Goal: Transaction & Acquisition: Download file/media

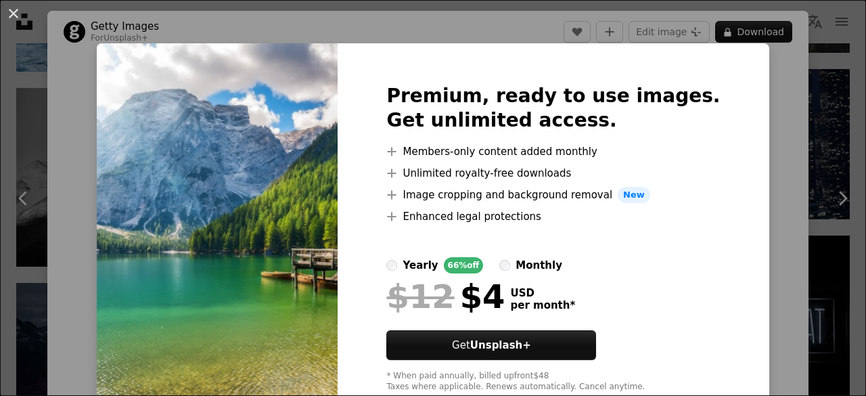
click at [719, 86] on div "Premium, ready to use images. Get unlimited access. A plus sign Members-only co…" at bounding box center [553, 238] width 431 height 390
click at [768, 91] on div "An X shape Premium, ready to use images. Get unlimited access. A plus sign Memb…" at bounding box center [433, 198] width 866 height 396
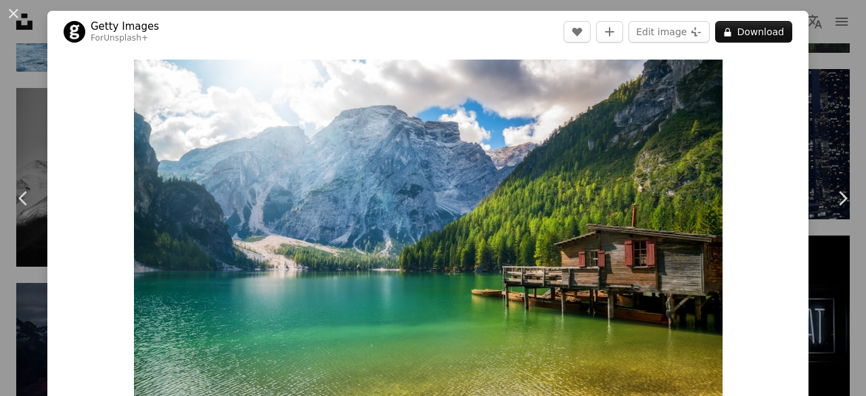
click at [814, 47] on div "An X shape Chevron left Chevron right Getty Images For Unsplash+ A heart A plus…" at bounding box center [433, 198] width 866 height 396
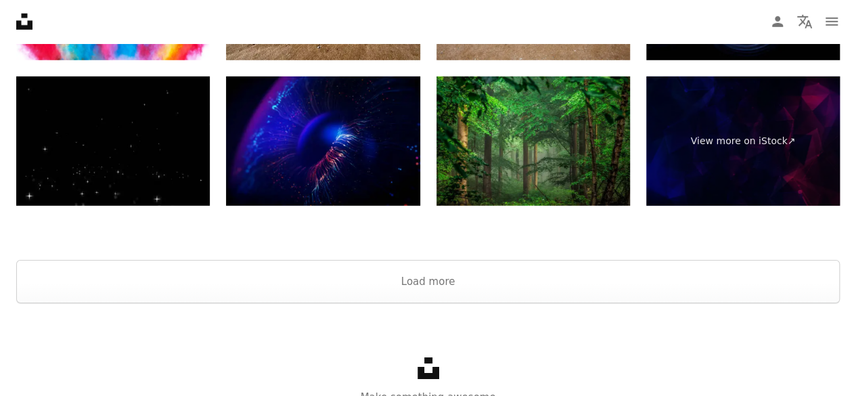
scroll to position [2121, 0]
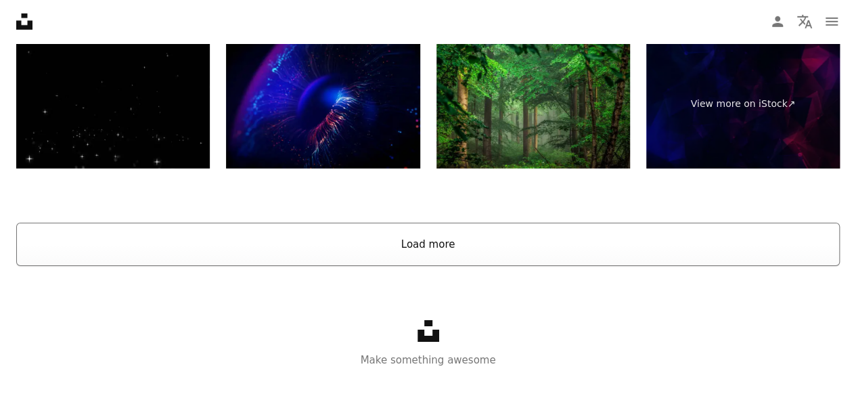
click at [460, 248] on button "Load more" at bounding box center [428, 244] width 824 height 43
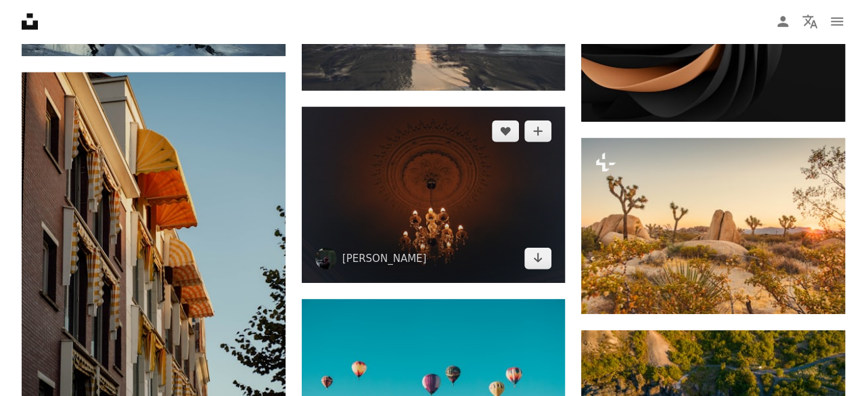
scroll to position [4567, 0]
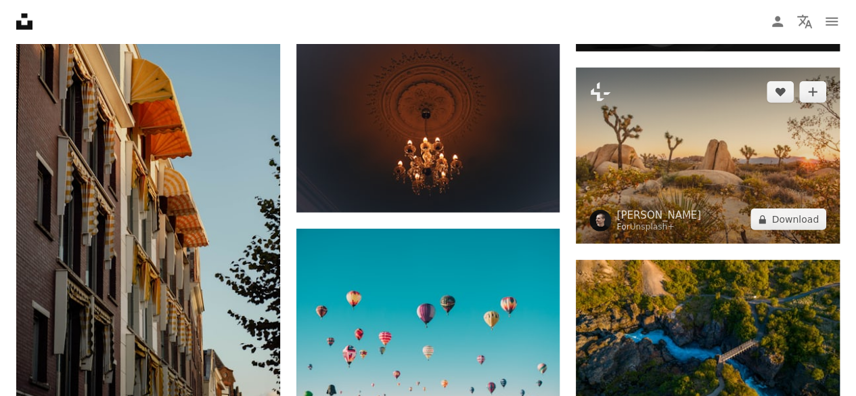
click at [668, 173] on img at bounding box center [708, 156] width 264 height 176
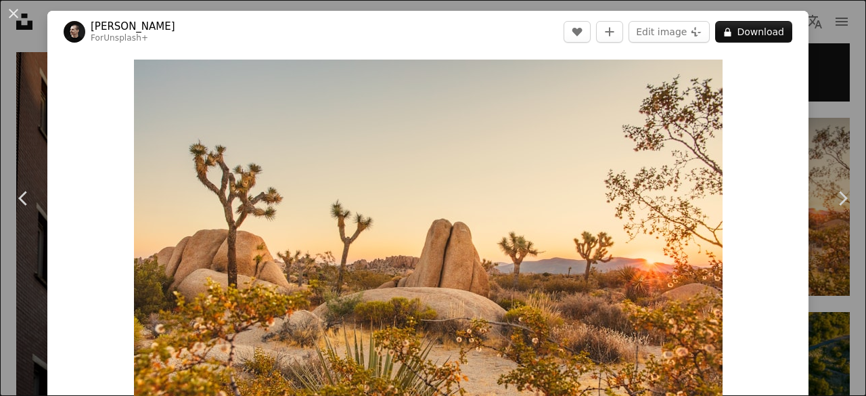
click at [821, 53] on div "An X shape Chevron left Chevron right [PERSON_NAME] For Unsplash+ A heart A plu…" at bounding box center [433, 198] width 866 height 396
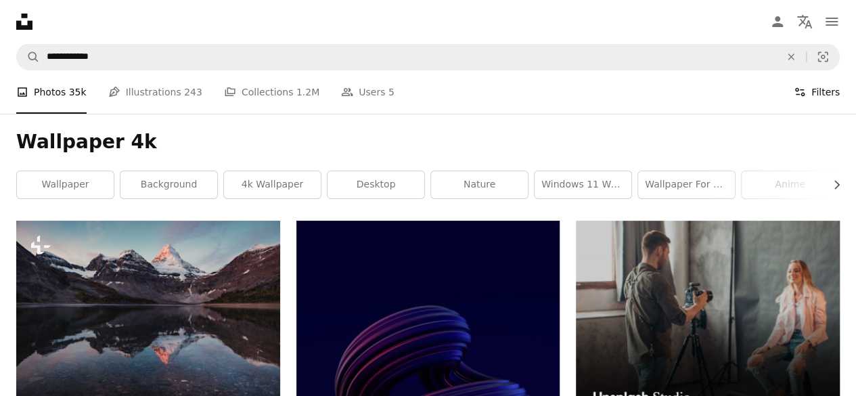
click at [812, 93] on button "Filters Filters" at bounding box center [817, 91] width 46 height 43
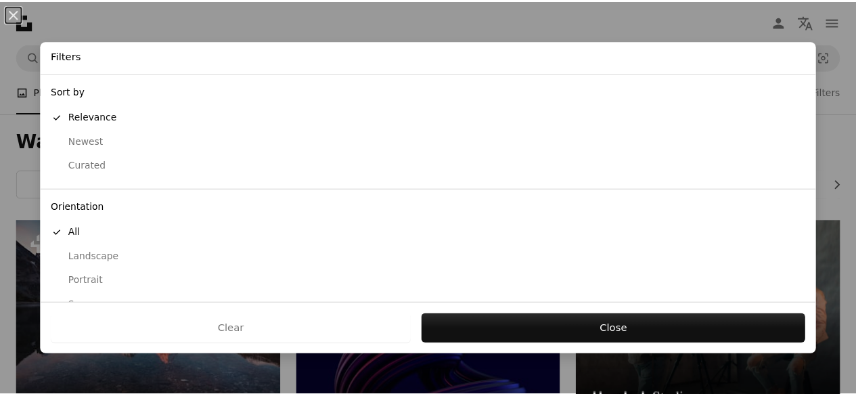
scroll to position [139, 0]
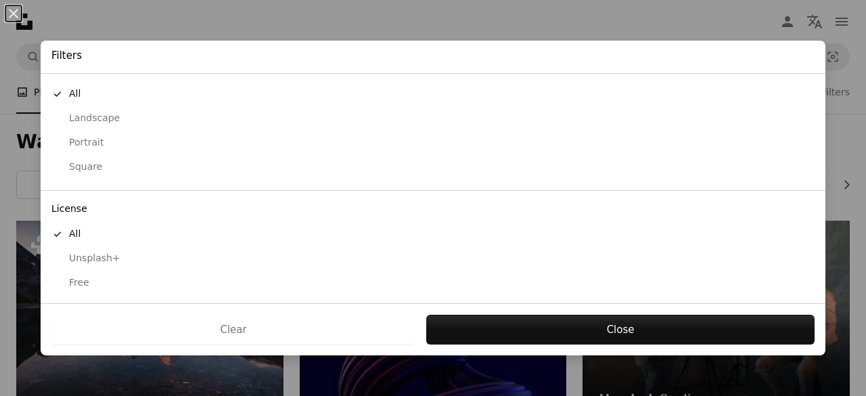
click at [86, 282] on div "Free" at bounding box center [433, 283] width 764 height 14
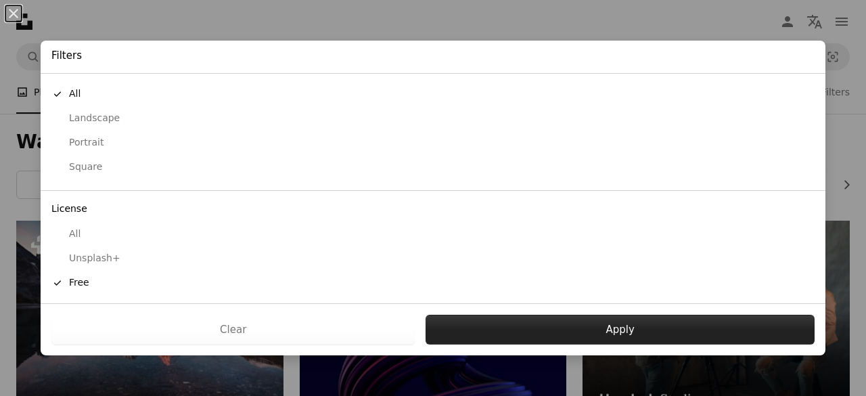
click at [540, 338] on button "Apply" at bounding box center [620, 330] width 389 height 30
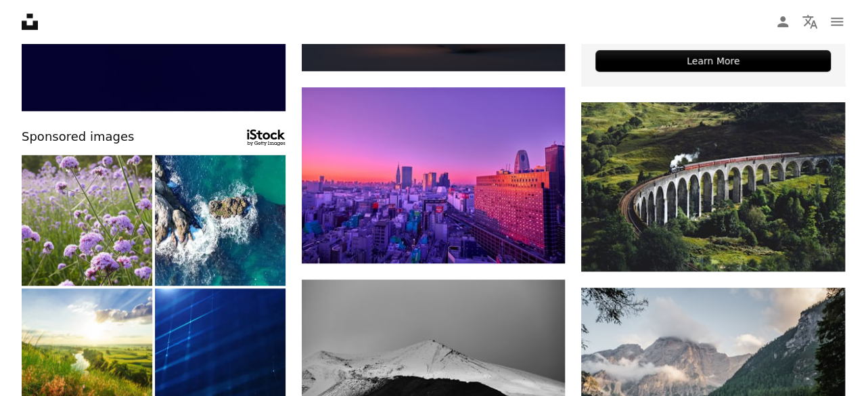
scroll to position [677, 0]
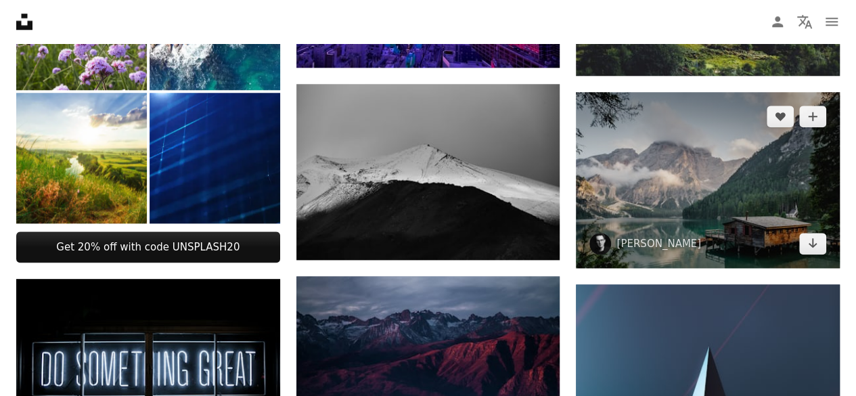
click at [690, 183] on img at bounding box center [708, 180] width 264 height 176
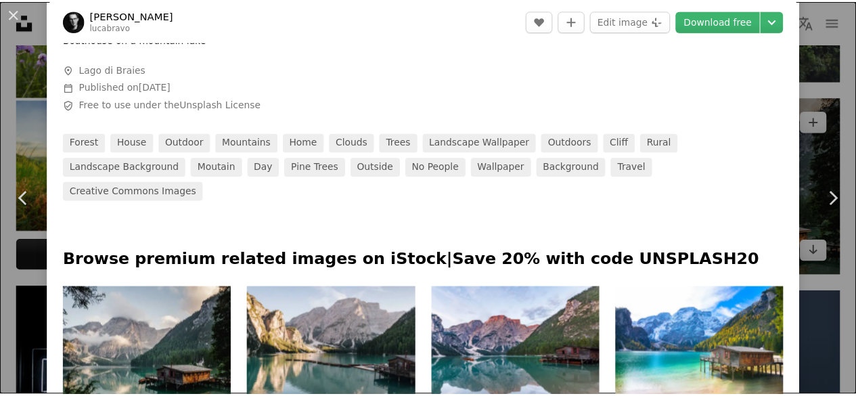
scroll to position [619, 0]
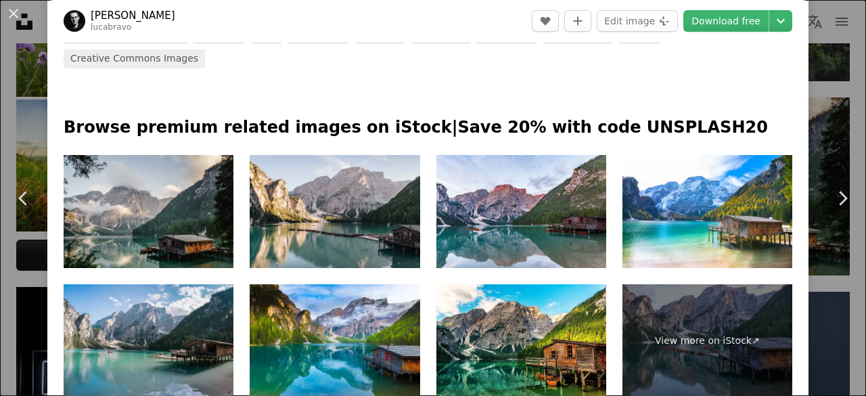
click at [810, 87] on div "An X shape Chevron left Chevron right [PERSON_NAME] lucabravo A heart A plus si…" at bounding box center [433, 198] width 866 height 396
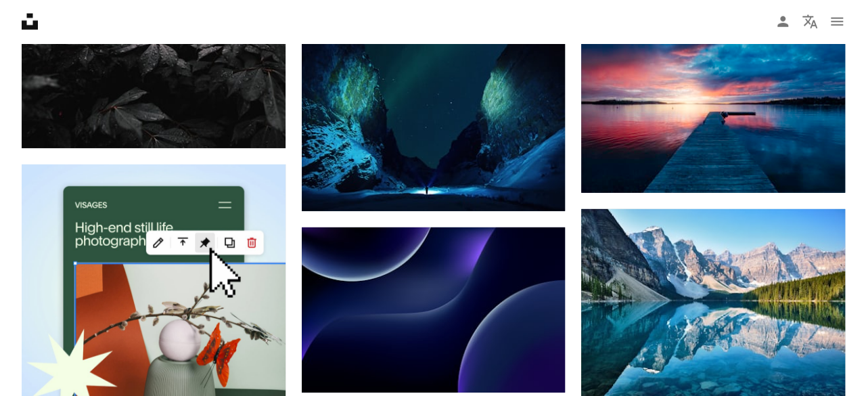
scroll to position [2066, 0]
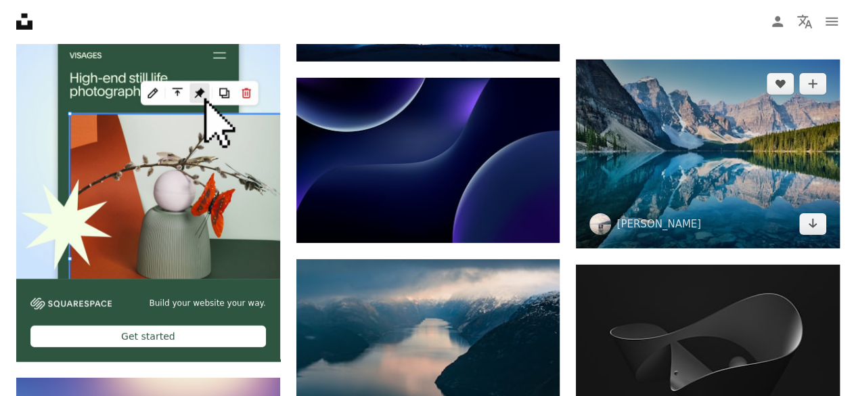
click at [629, 135] on img at bounding box center [708, 154] width 264 height 189
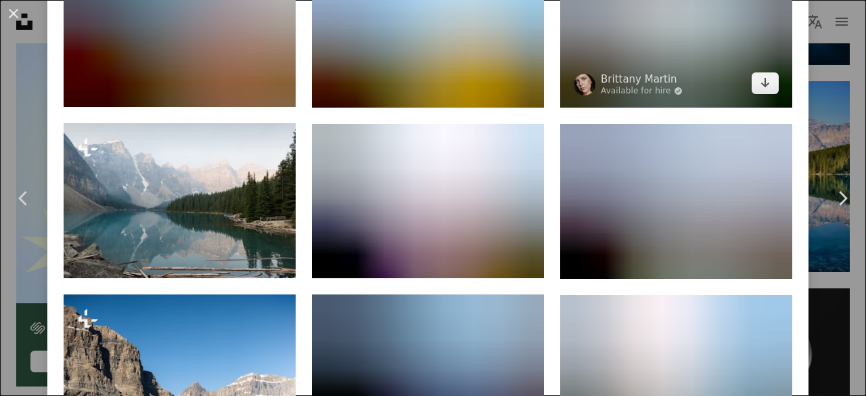
scroll to position [1158, 0]
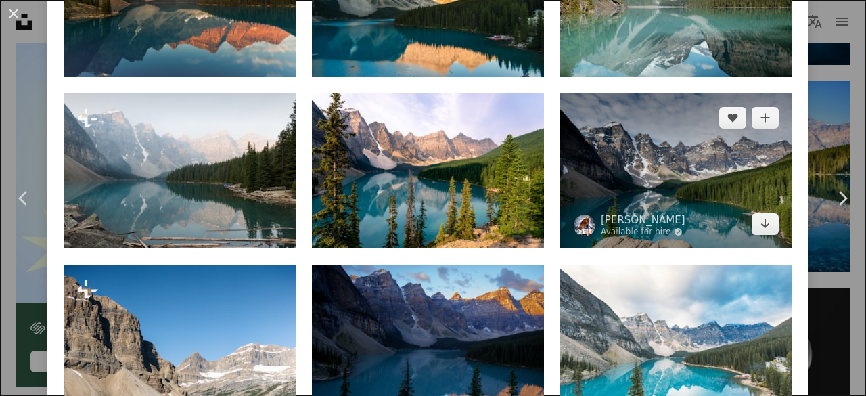
click at [660, 166] on img at bounding box center [676, 170] width 232 height 155
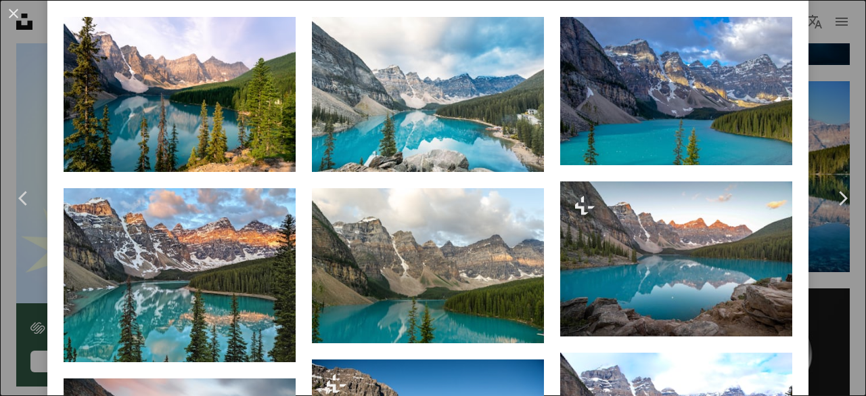
scroll to position [1082, 0]
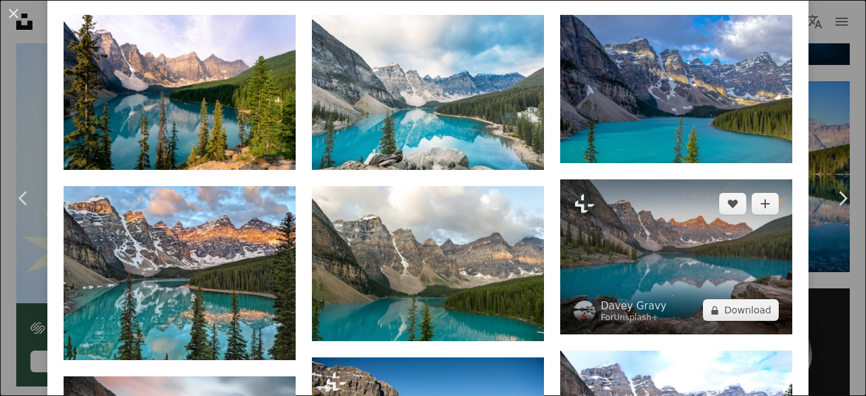
click at [701, 224] on img at bounding box center [676, 256] width 232 height 155
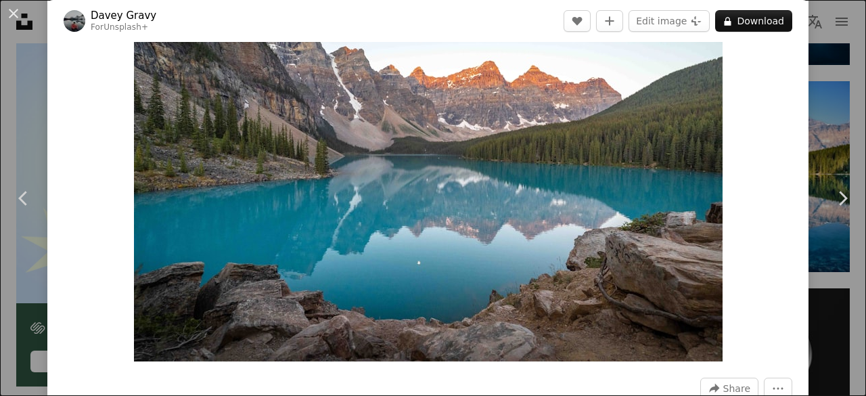
scroll to position [1, 0]
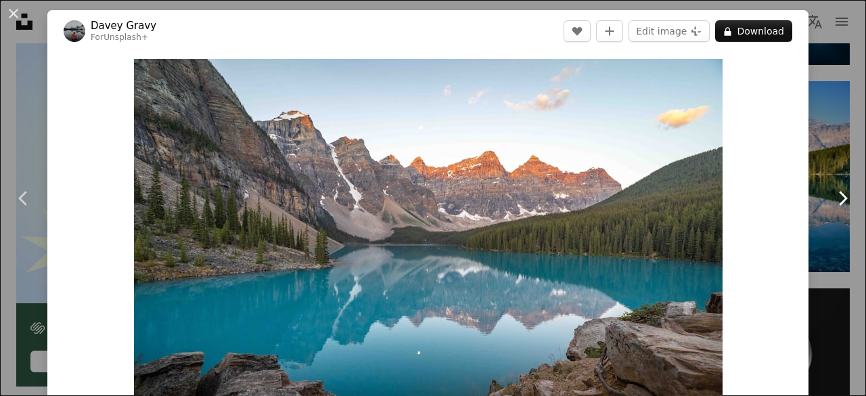
click at [826, 143] on link "Chevron right" at bounding box center [842, 198] width 47 height 130
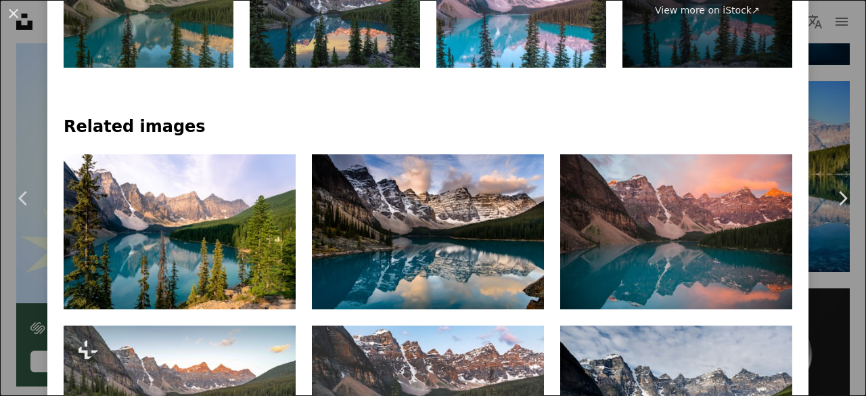
scroll to position [890, 0]
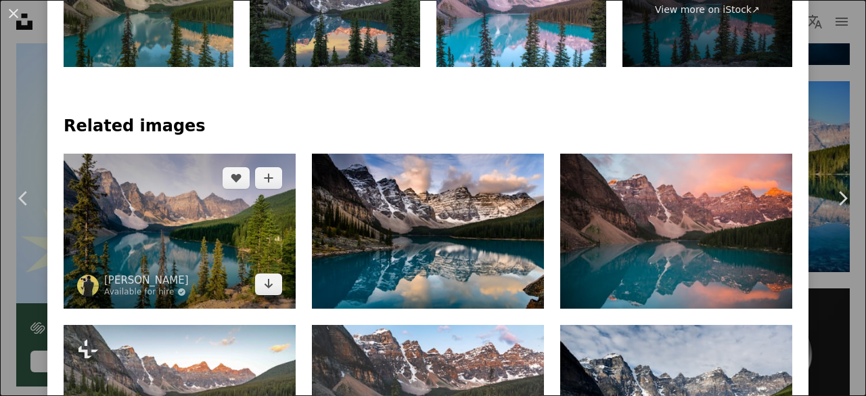
click at [258, 246] on img at bounding box center [180, 231] width 232 height 155
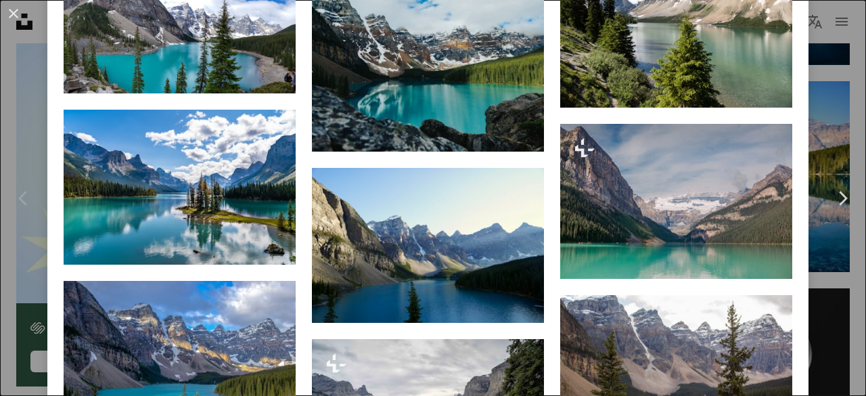
scroll to position [2809, 0]
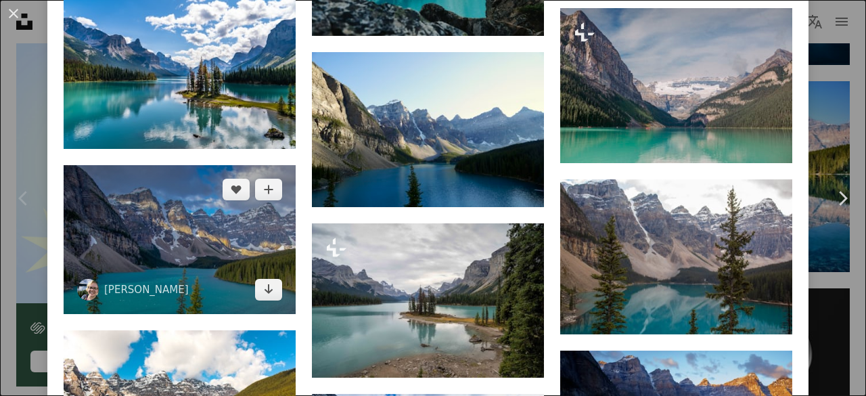
click at [214, 179] on img at bounding box center [180, 239] width 232 height 149
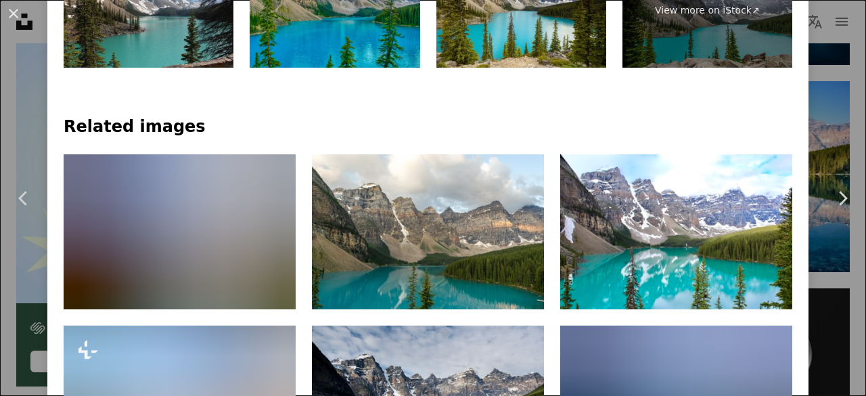
scroll to position [986, 0]
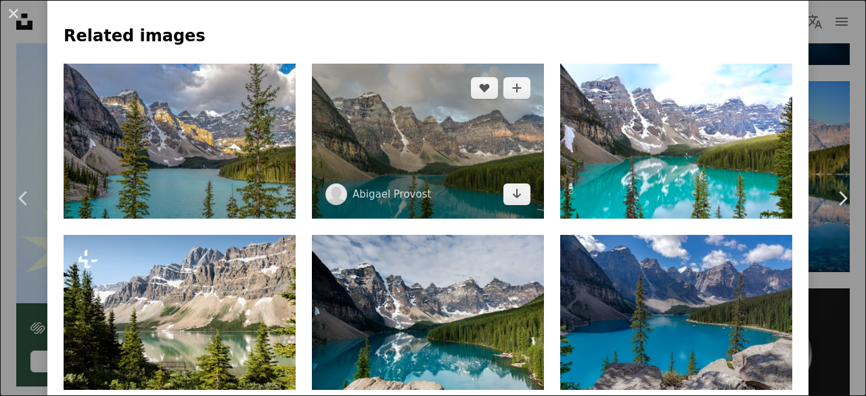
click at [439, 129] on img at bounding box center [428, 141] width 232 height 155
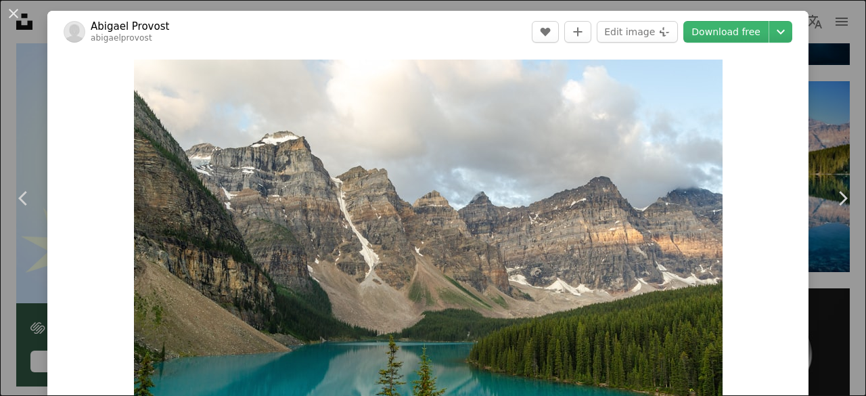
click at [818, 30] on div "An X shape Chevron left Chevron right [PERSON_NAME] abigaelprovost A heart A pl…" at bounding box center [433, 198] width 866 height 396
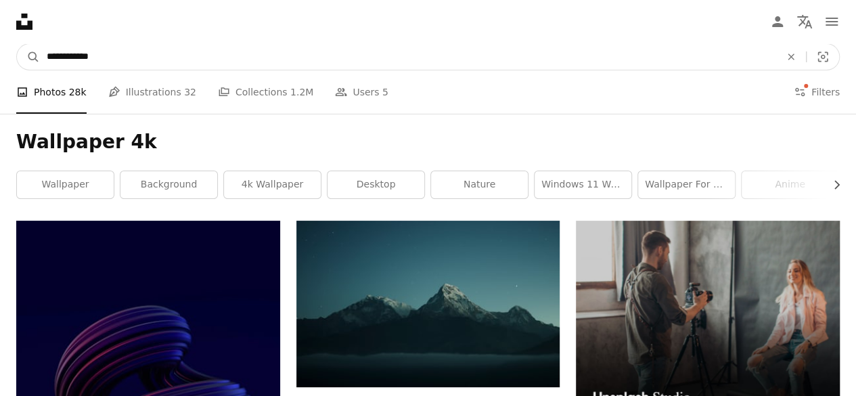
click at [269, 55] on input "**********" at bounding box center [408, 57] width 736 height 26
type input "**********"
click at [17, 44] on button "A magnifying glass" at bounding box center [28, 57] width 23 height 26
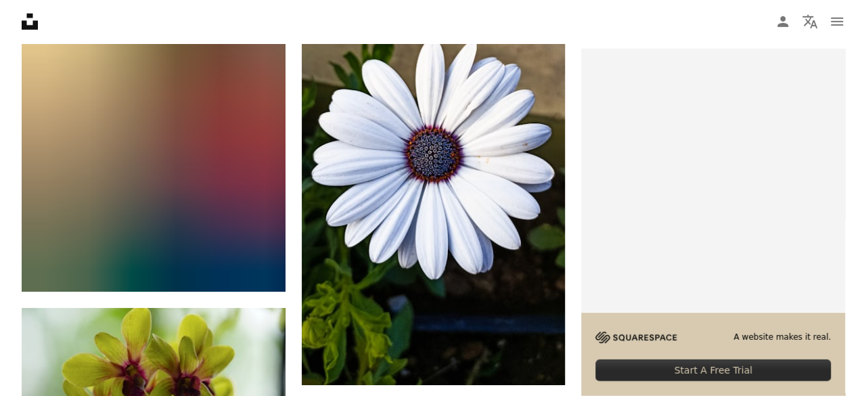
scroll to position [4711, 0]
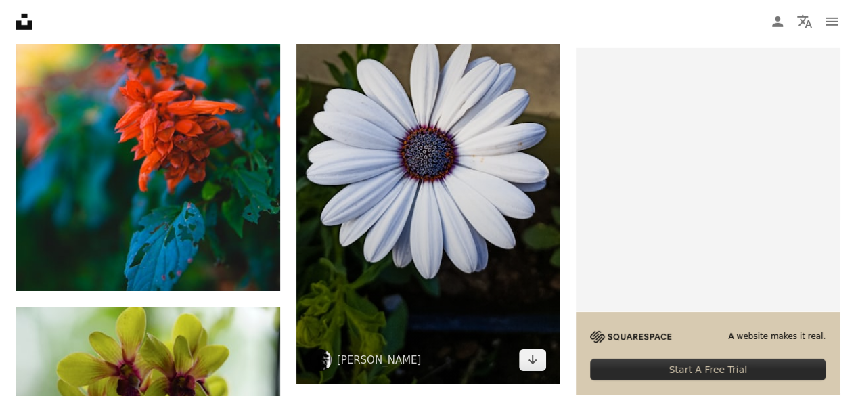
click at [410, 189] on img at bounding box center [428, 149] width 264 height 469
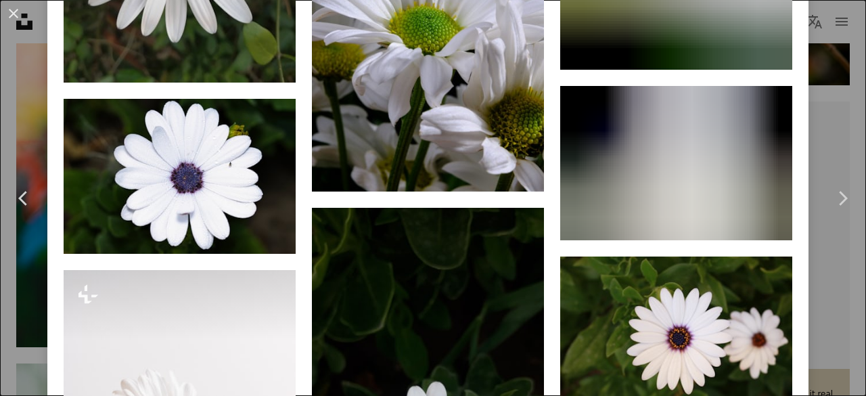
scroll to position [2029, 0]
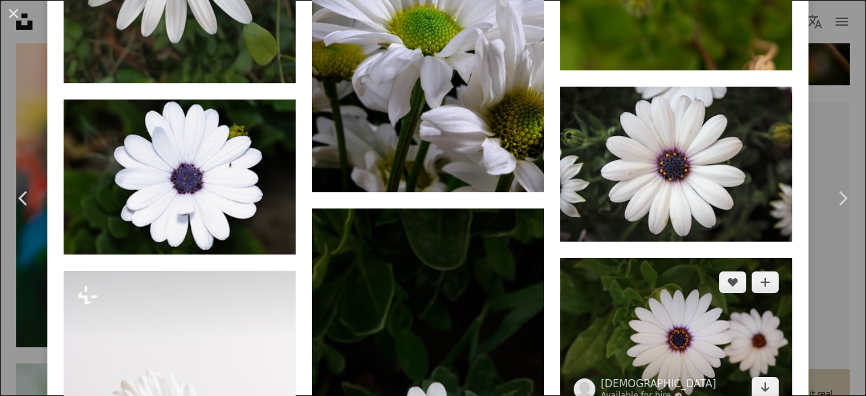
click at [624, 309] on img at bounding box center [676, 335] width 232 height 155
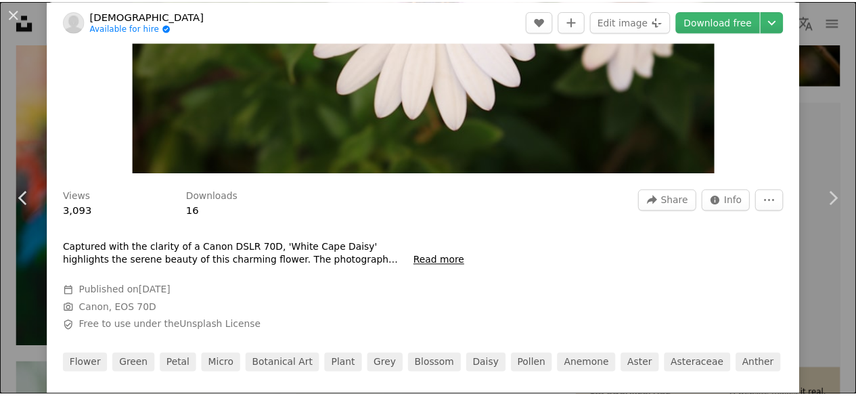
scroll to position [1, 0]
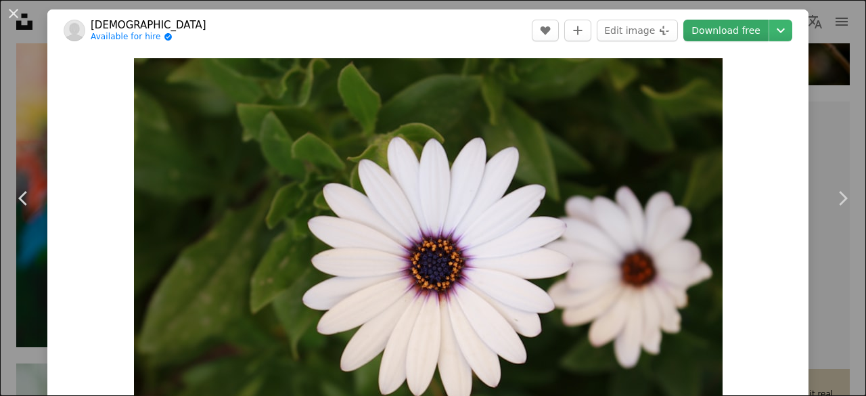
click at [744, 28] on link "Download free" at bounding box center [726, 31] width 85 height 22
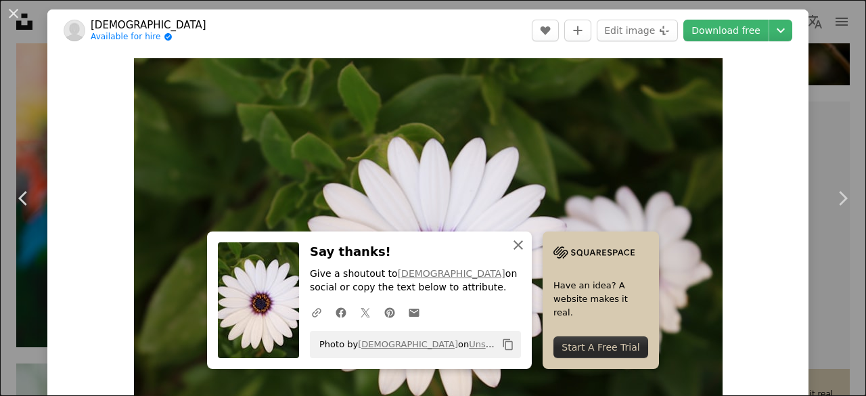
click at [512, 240] on icon "An X shape" at bounding box center [518, 245] width 16 height 16
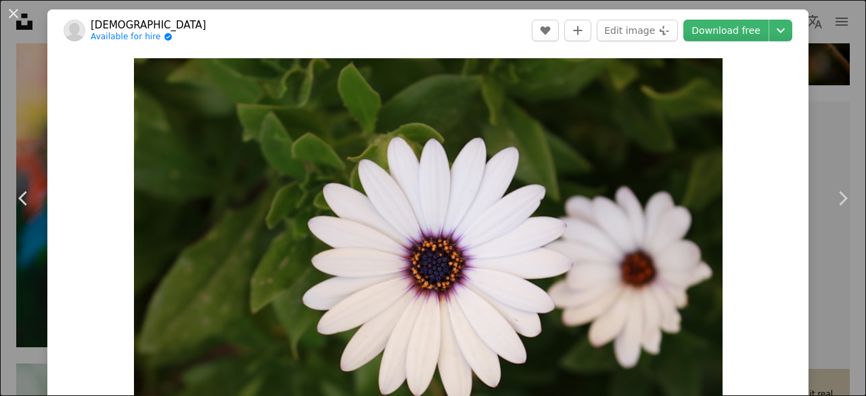
click at [805, 67] on div "An X shape Chevron left Chevron right [PERSON_NAME] Available for hire A checkm…" at bounding box center [433, 198] width 866 height 396
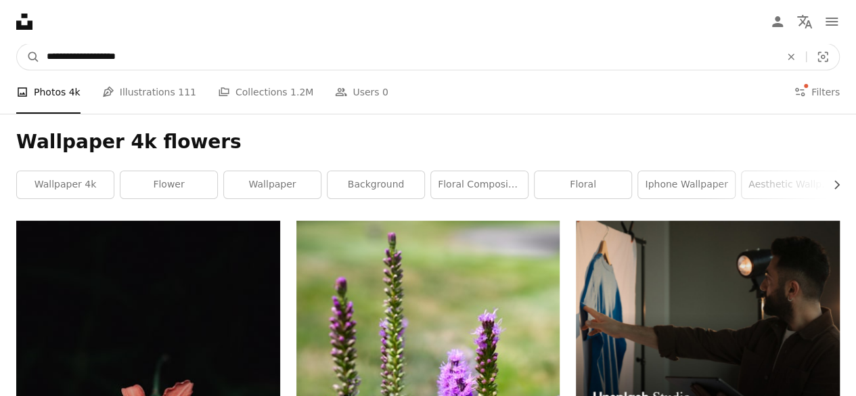
click at [225, 46] on input "**********" at bounding box center [408, 57] width 736 height 26
type input "**********"
click at [17, 44] on button "A magnifying glass" at bounding box center [28, 57] width 23 height 26
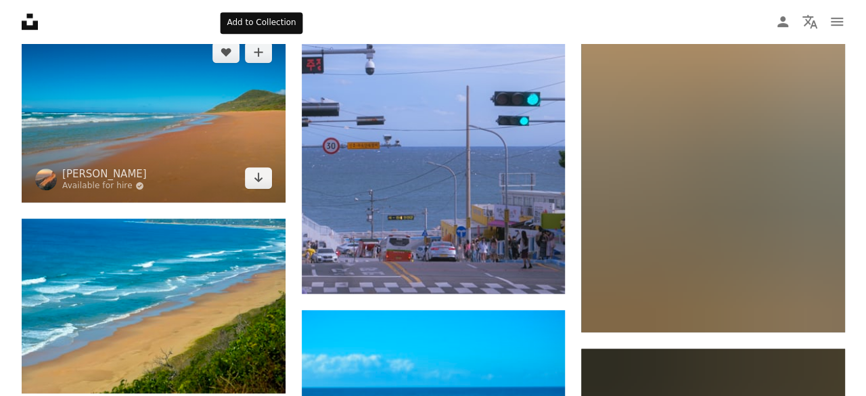
scroll to position [3026, 0]
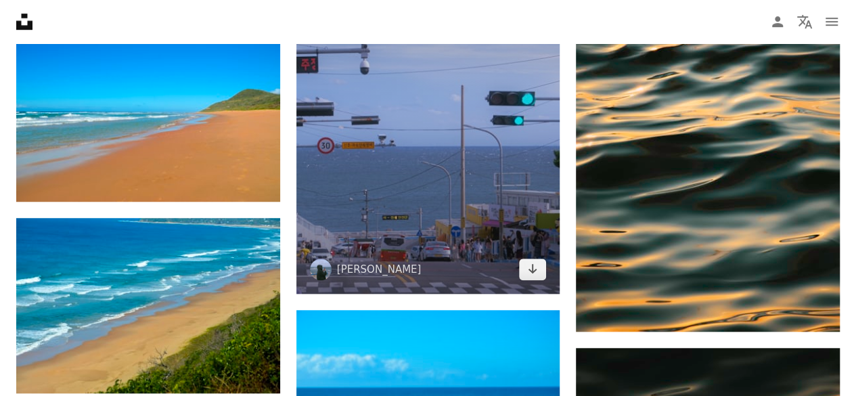
click at [421, 154] on img at bounding box center [428, 117] width 264 height 351
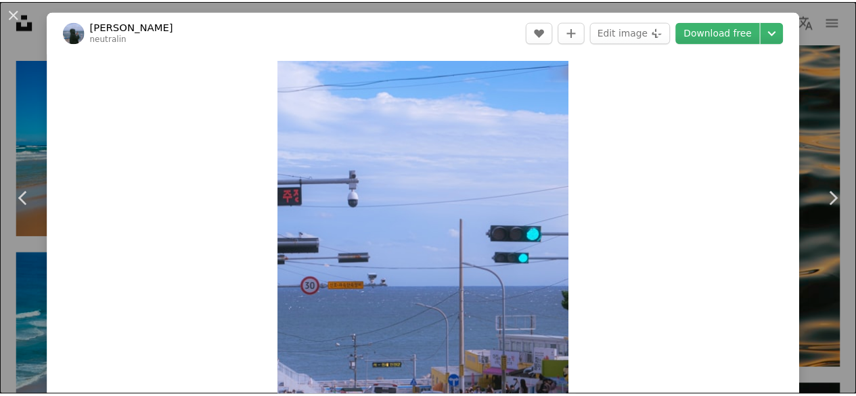
scroll to position [135, 0]
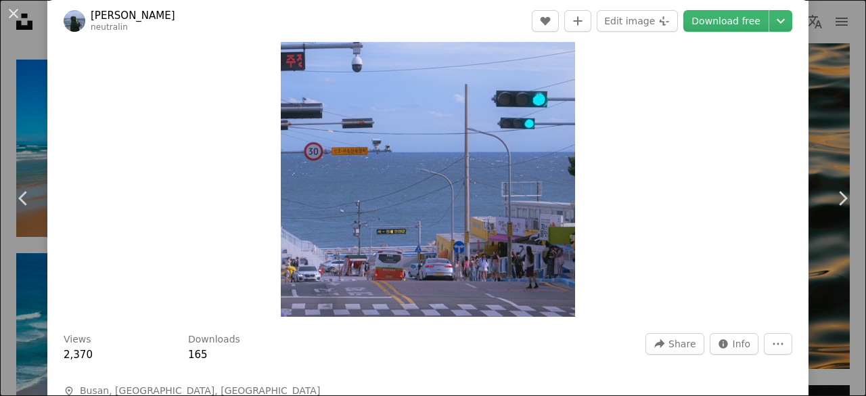
click at [811, 108] on div "An X shape Chevron left Chevron right [PERSON_NAME] neutralin A heart A plus si…" at bounding box center [433, 198] width 866 height 396
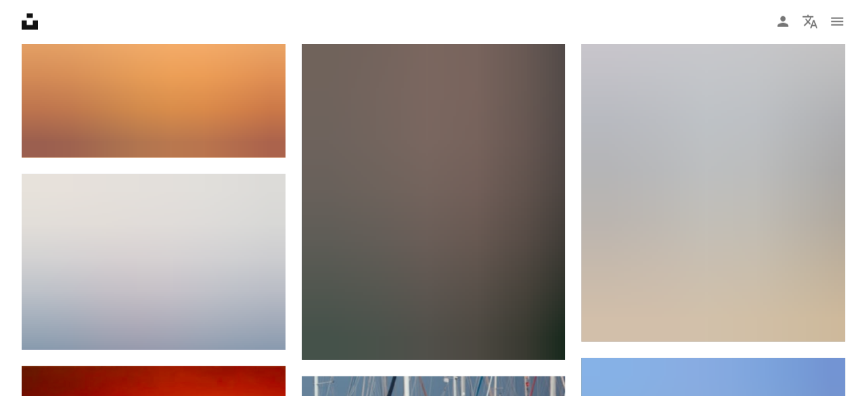
scroll to position [9521, 0]
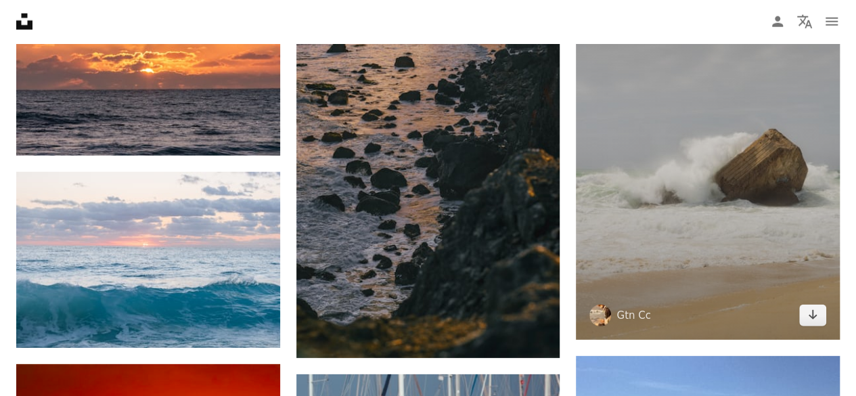
click at [635, 187] on img at bounding box center [708, 141] width 264 height 395
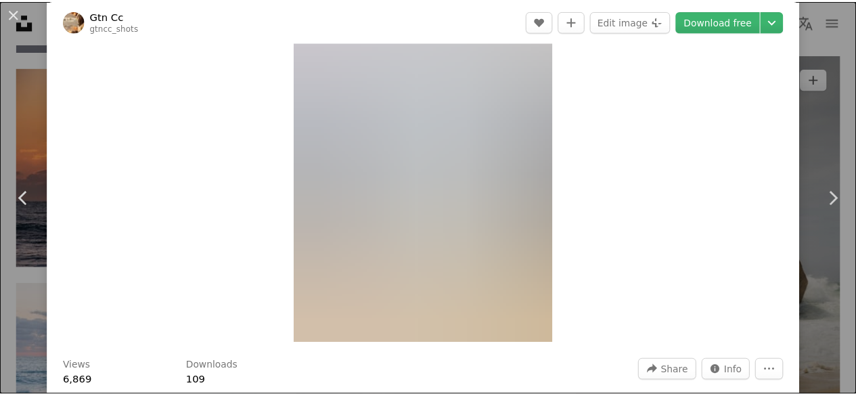
scroll to position [110, 0]
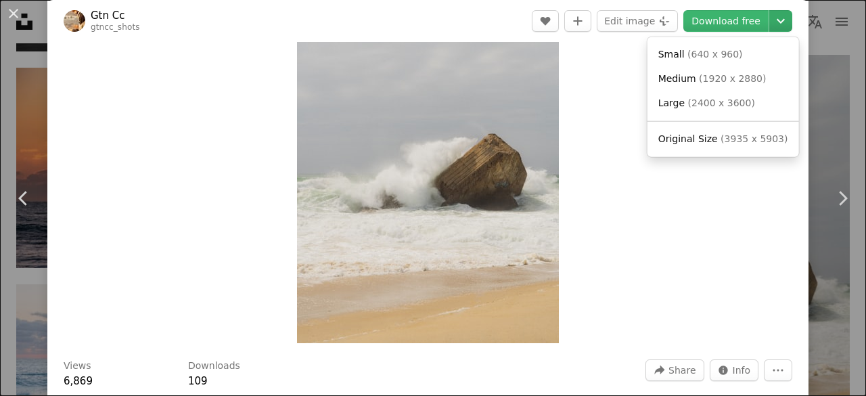
click at [770, 22] on icon "Chevron down" at bounding box center [781, 21] width 22 height 16
click at [705, 137] on span "Original Size" at bounding box center [689, 138] width 60 height 11
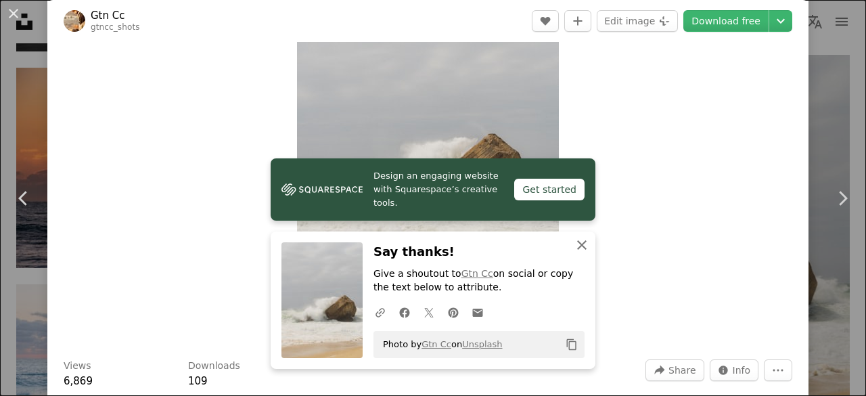
click at [577, 246] on icon "button" at bounding box center [581, 244] width 9 height 9
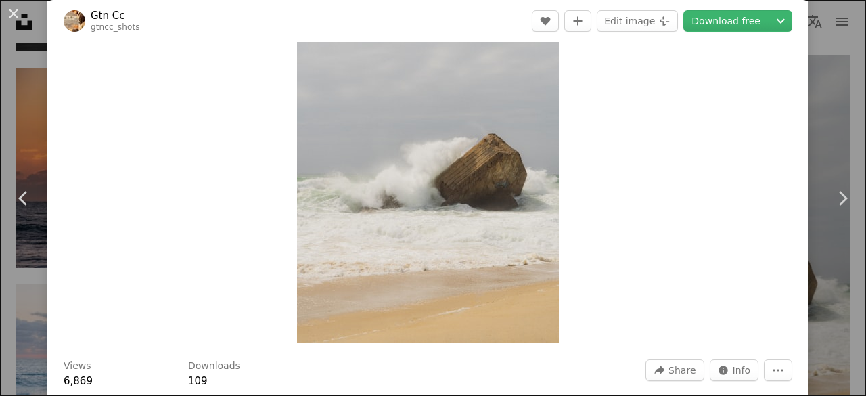
click at [814, 51] on div "An X shape Chevron left Chevron right Gtn Cc gtncc_shots A heart A plus sign Ed…" at bounding box center [433, 198] width 866 height 396
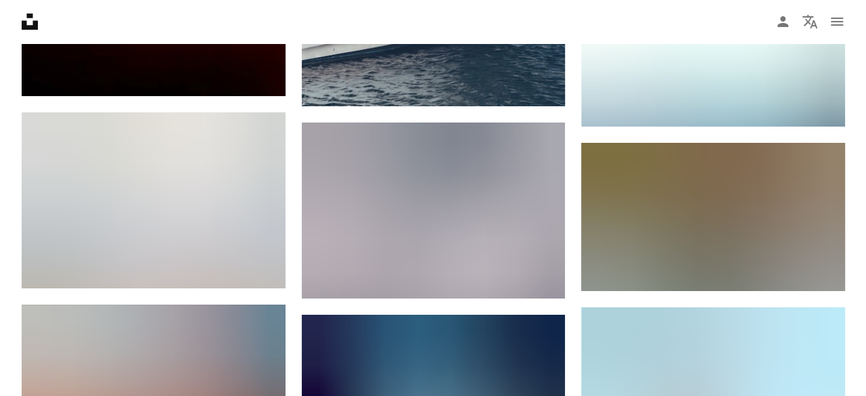
scroll to position [10142, 0]
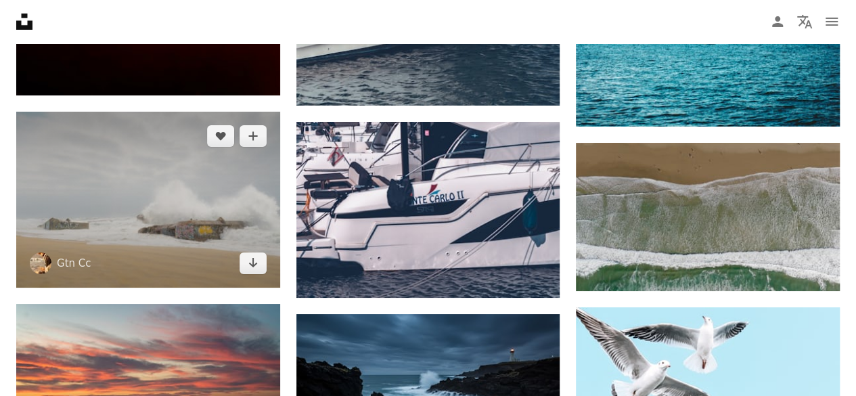
click at [194, 221] on img at bounding box center [148, 200] width 264 height 176
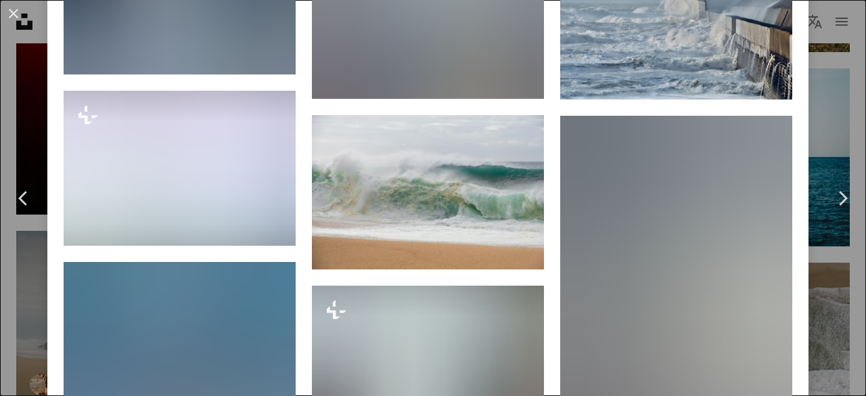
scroll to position [1124, 0]
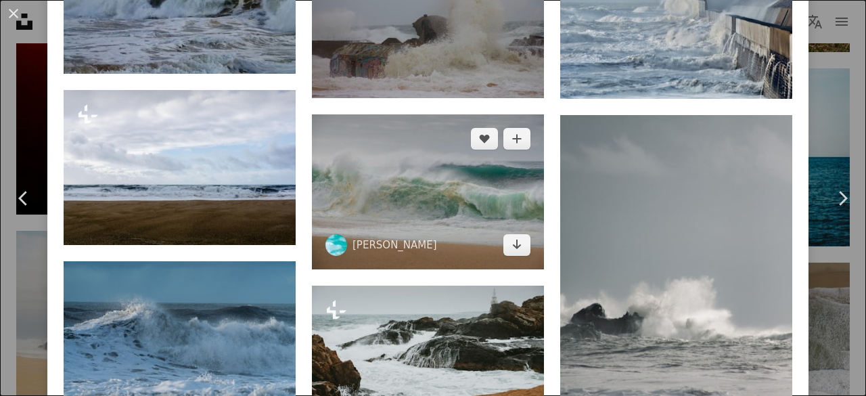
click at [379, 197] on img at bounding box center [428, 191] width 232 height 155
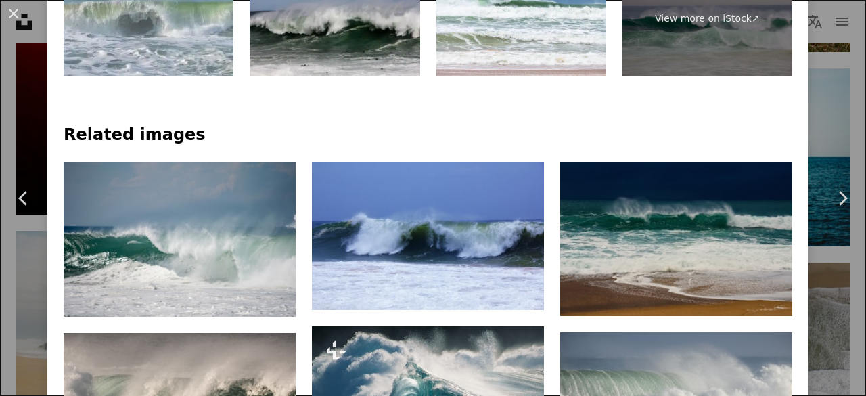
scroll to position [844, 0]
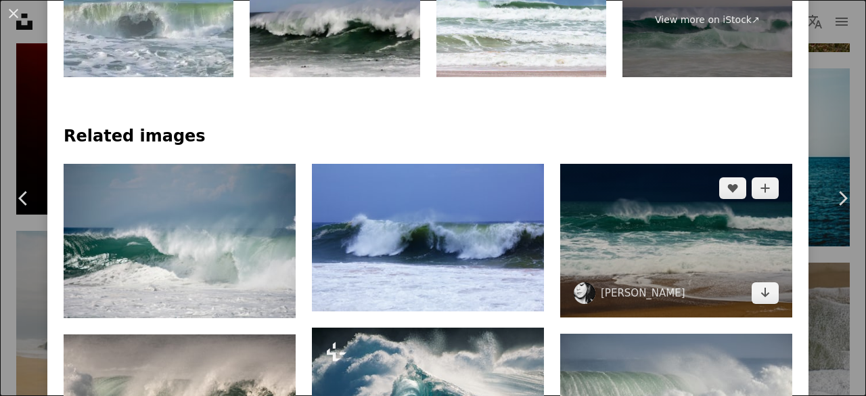
click at [628, 245] on img at bounding box center [676, 241] width 232 height 154
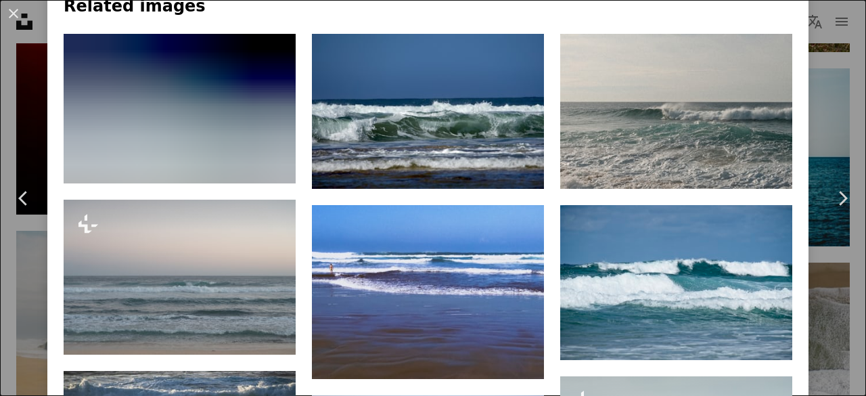
scroll to position [1029, 0]
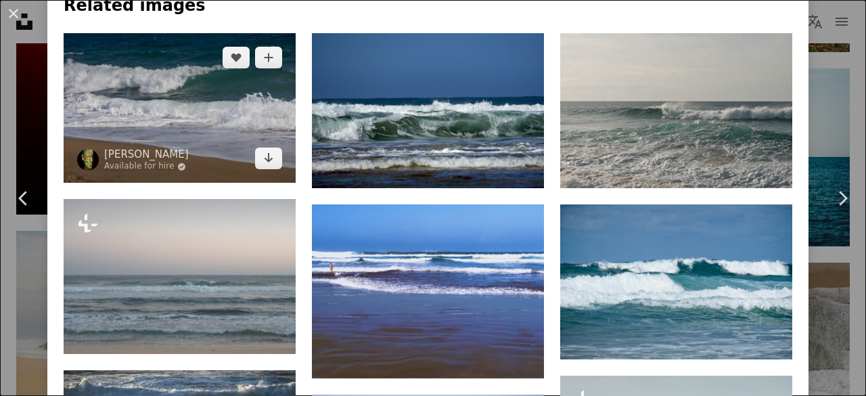
click at [240, 139] on img at bounding box center [180, 108] width 232 height 150
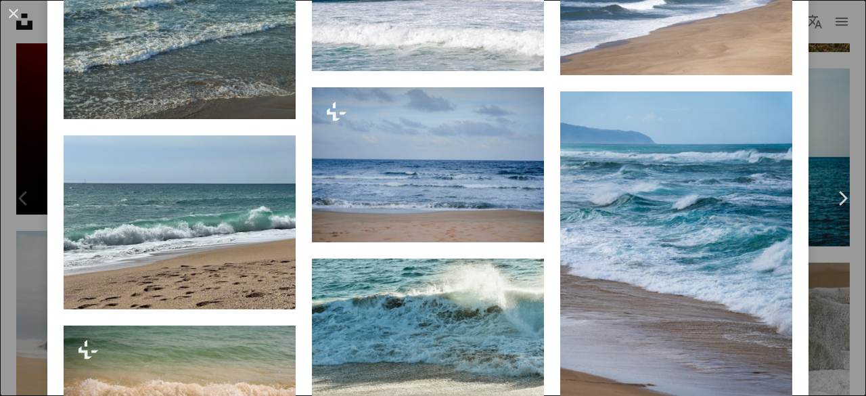
scroll to position [2875, 0]
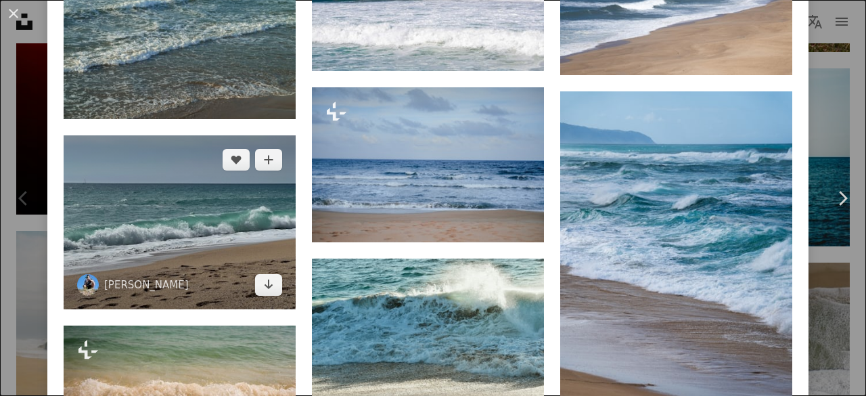
click at [199, 202] on img at bounding box center [180, 222] width 232 height 174
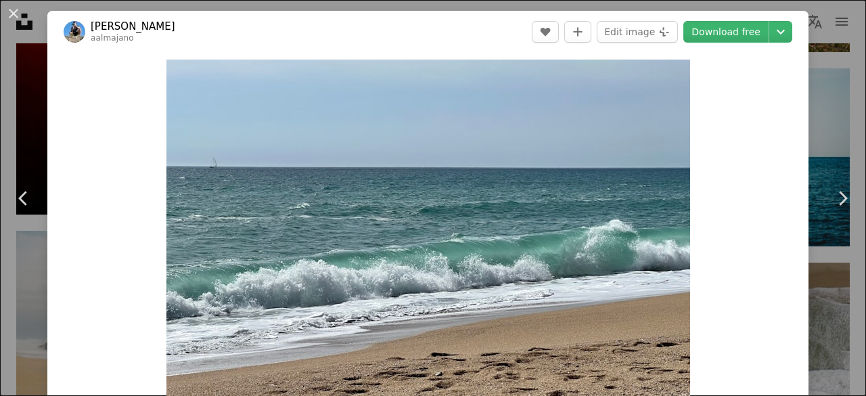
click at [199, 202] on img "Zoom in on this image" at bounding box center [429, 256] width 524 height 393
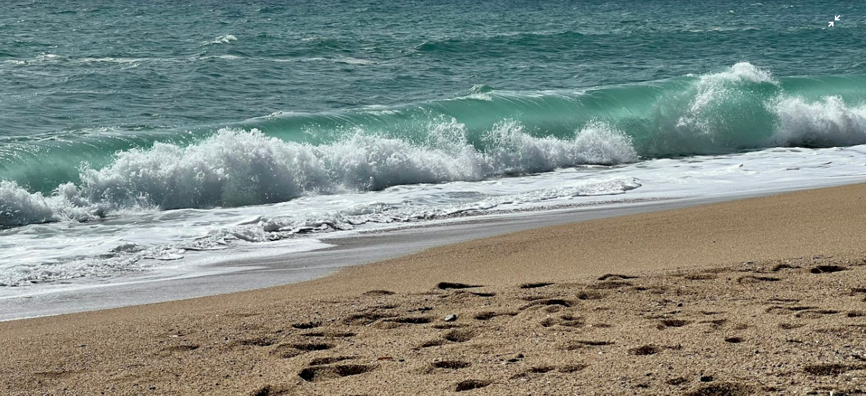
scroll to position [91, 0]
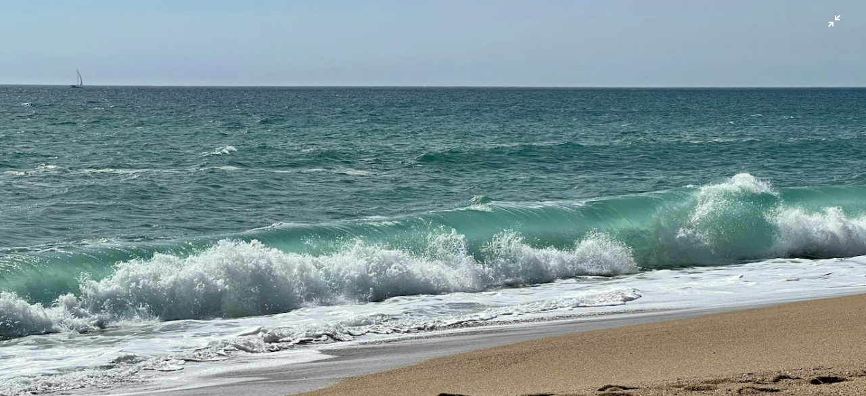
click at [830, 21] on img "Zoom out on this image" at bounding box center [433, 233] width 868 height 651
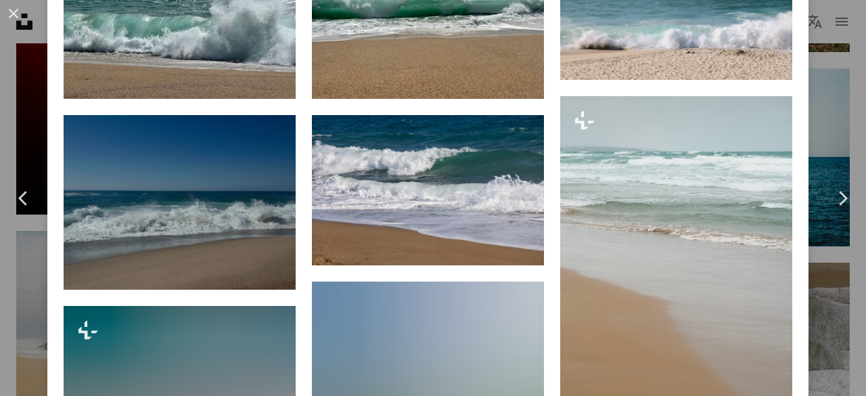
scroll to position [1101, 0]
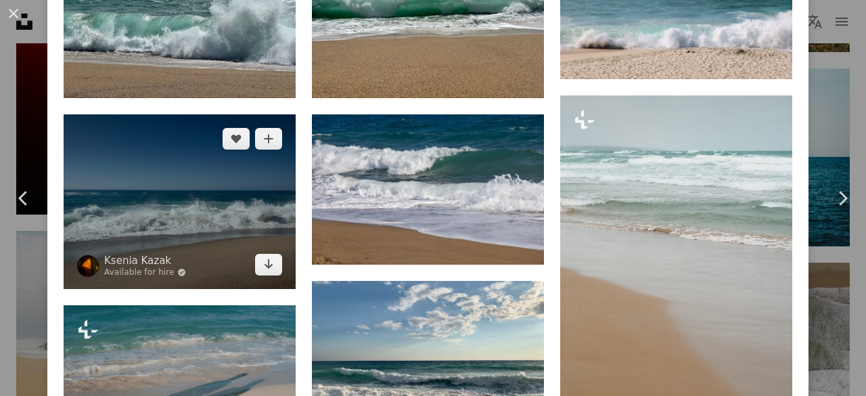
click at [255, 217] on img at bounding box center [180, 201] width 232 height 174
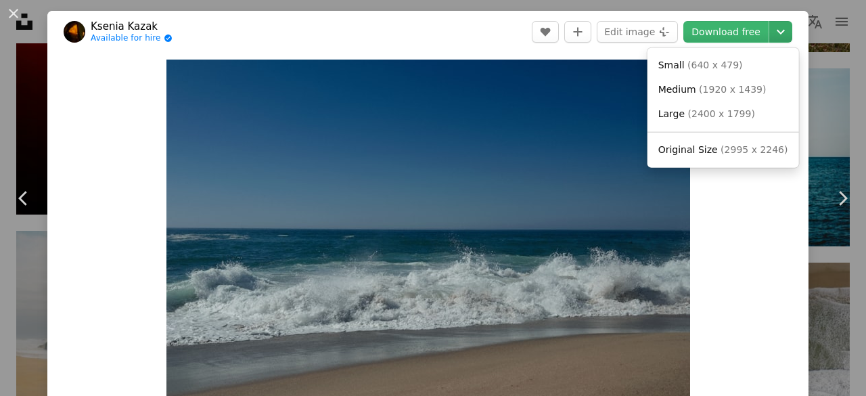
click at [781, 30] on icon "Chevron down" at bounding box center [781, 32] width 22 height 16
click at [701, 156] on span "Original Size ( 2995 x 2246 )" at bounding box center [724, 151] width 130 height 14
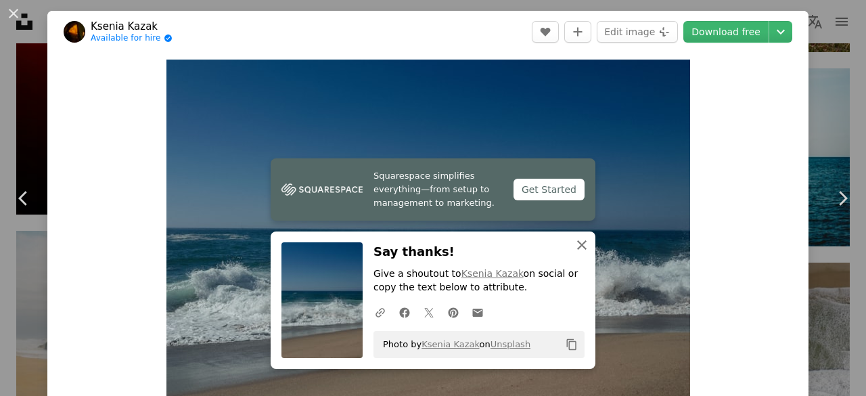
click at [575, 251] on icon "An X shape" at bounding box center [582, 245] width 16 height 16
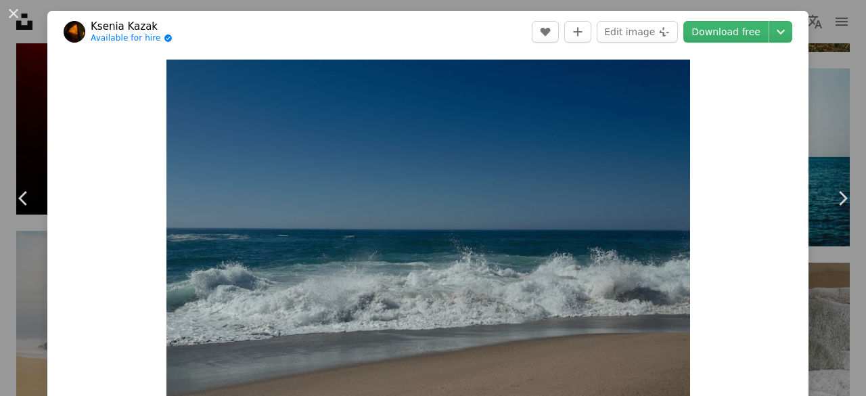
click at [814, 104] on div "An X shape Chevron left Chevron right [PERSON_NAME] Available for hire A checkm…" at bounding box center [433, 198] width 866 height 396
